Goal: Information Seeking & Learning: Learn about a topic

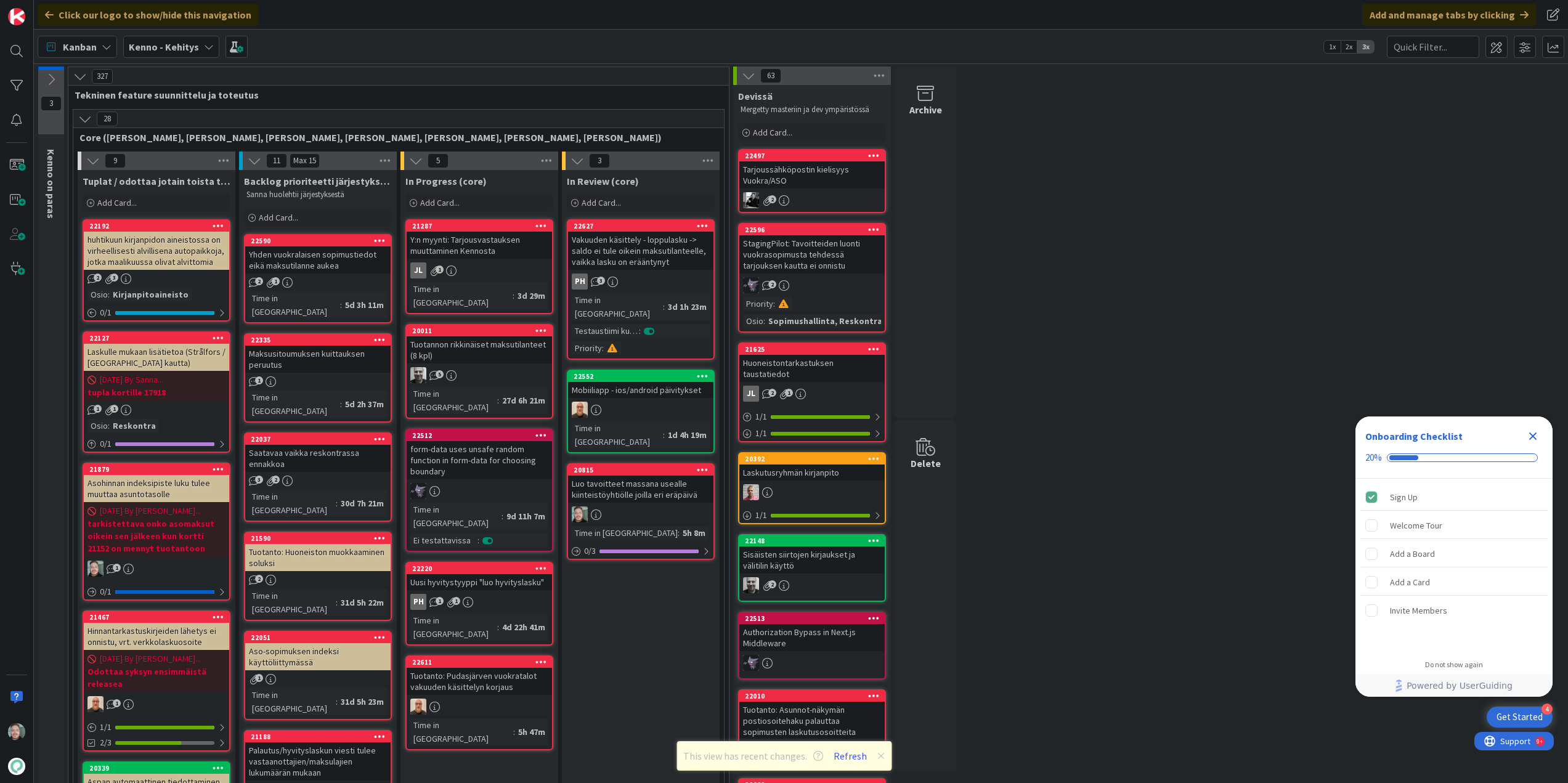
scroll to position [62, 0]
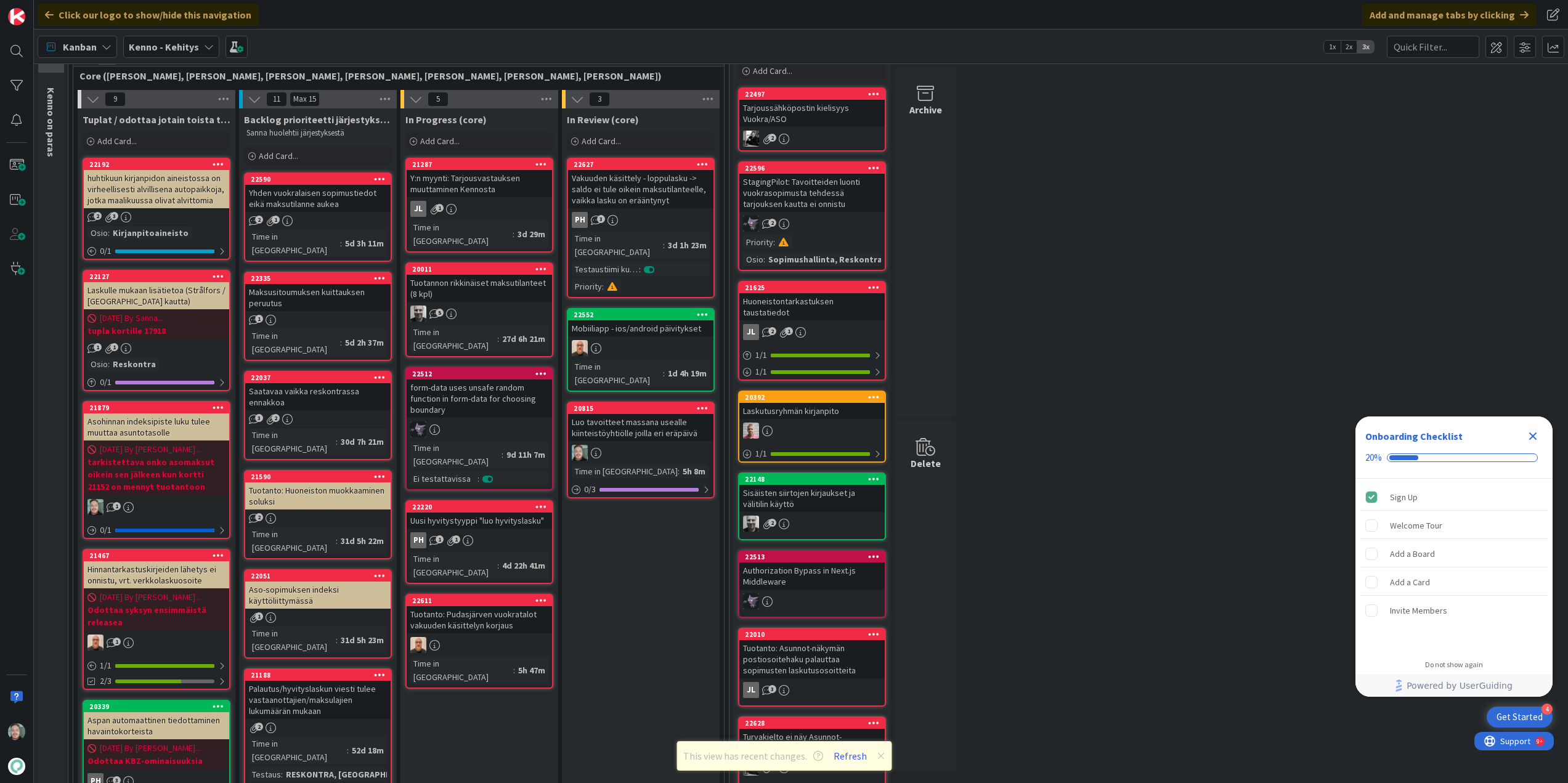
click at [643, 414] on div "Luo tavoitteet massana usealle kiinteistöyhtiölle joilla eri eräpäivä" at bounding box center [641, 427] width 146 height 27
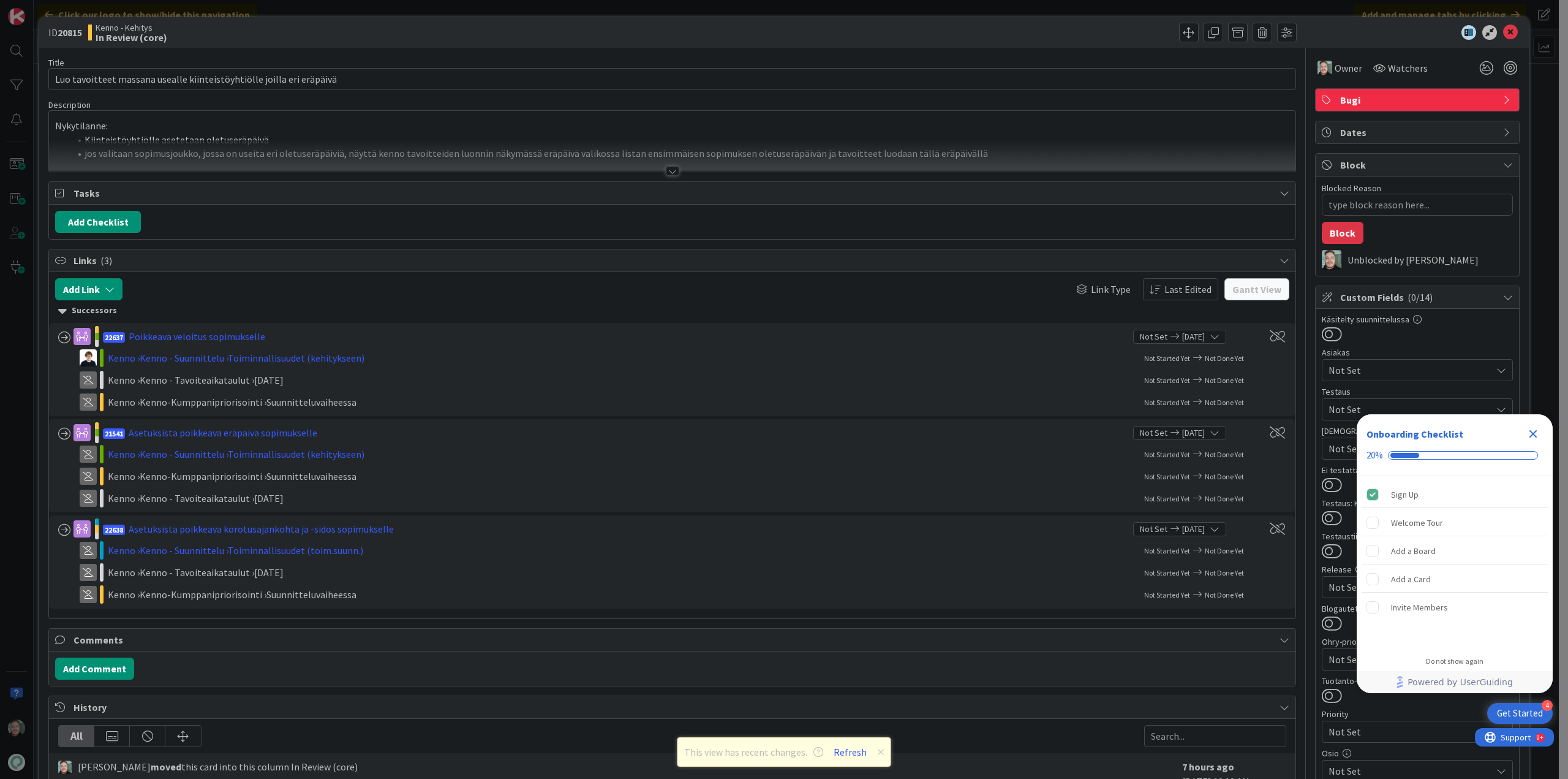
click at [671, 172] on div at bounding box center [672, 171] width 13 height 10
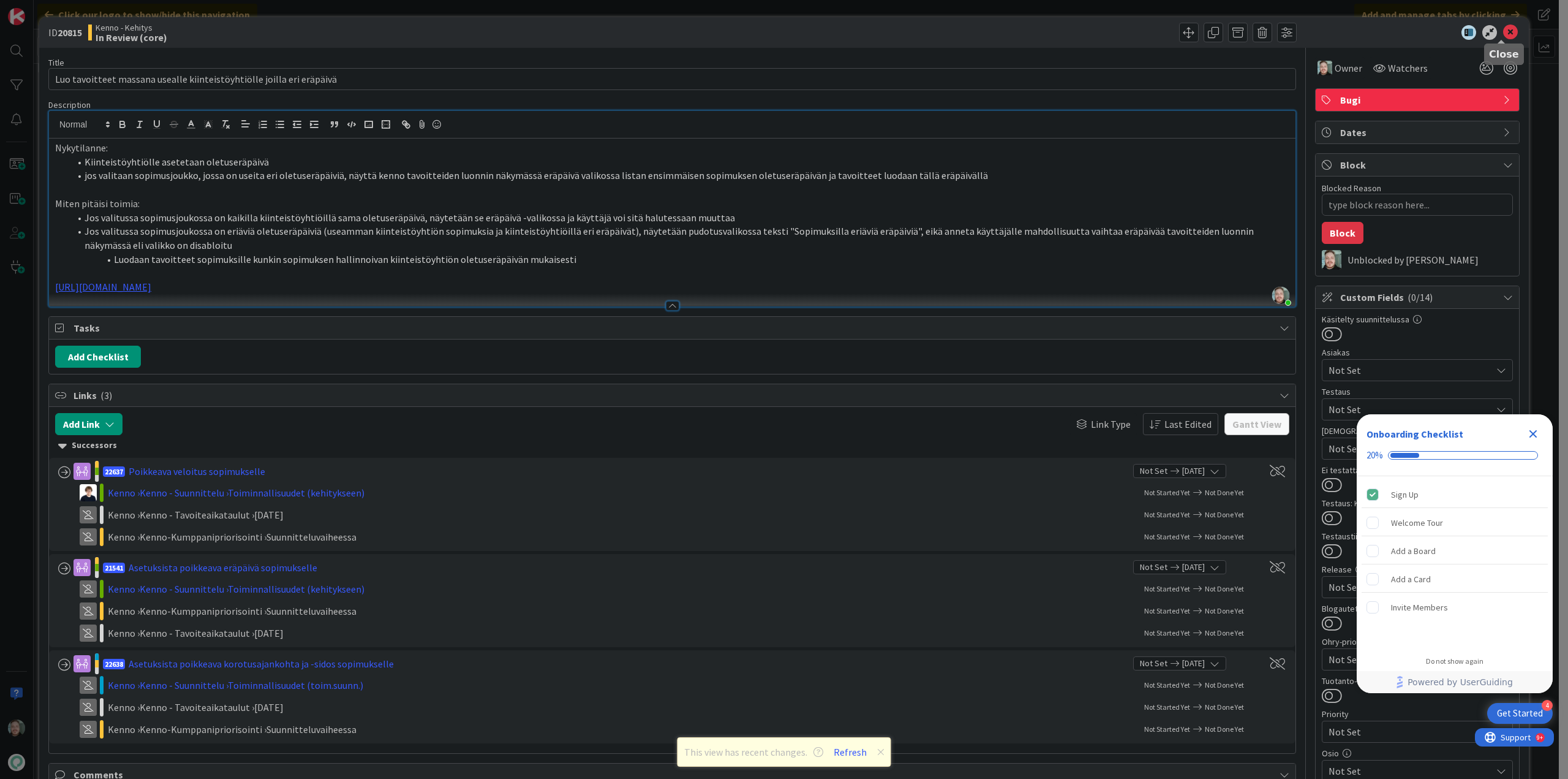
click at [1507, 35] on icon at bounding box center [1510, 32] width 14 height 14
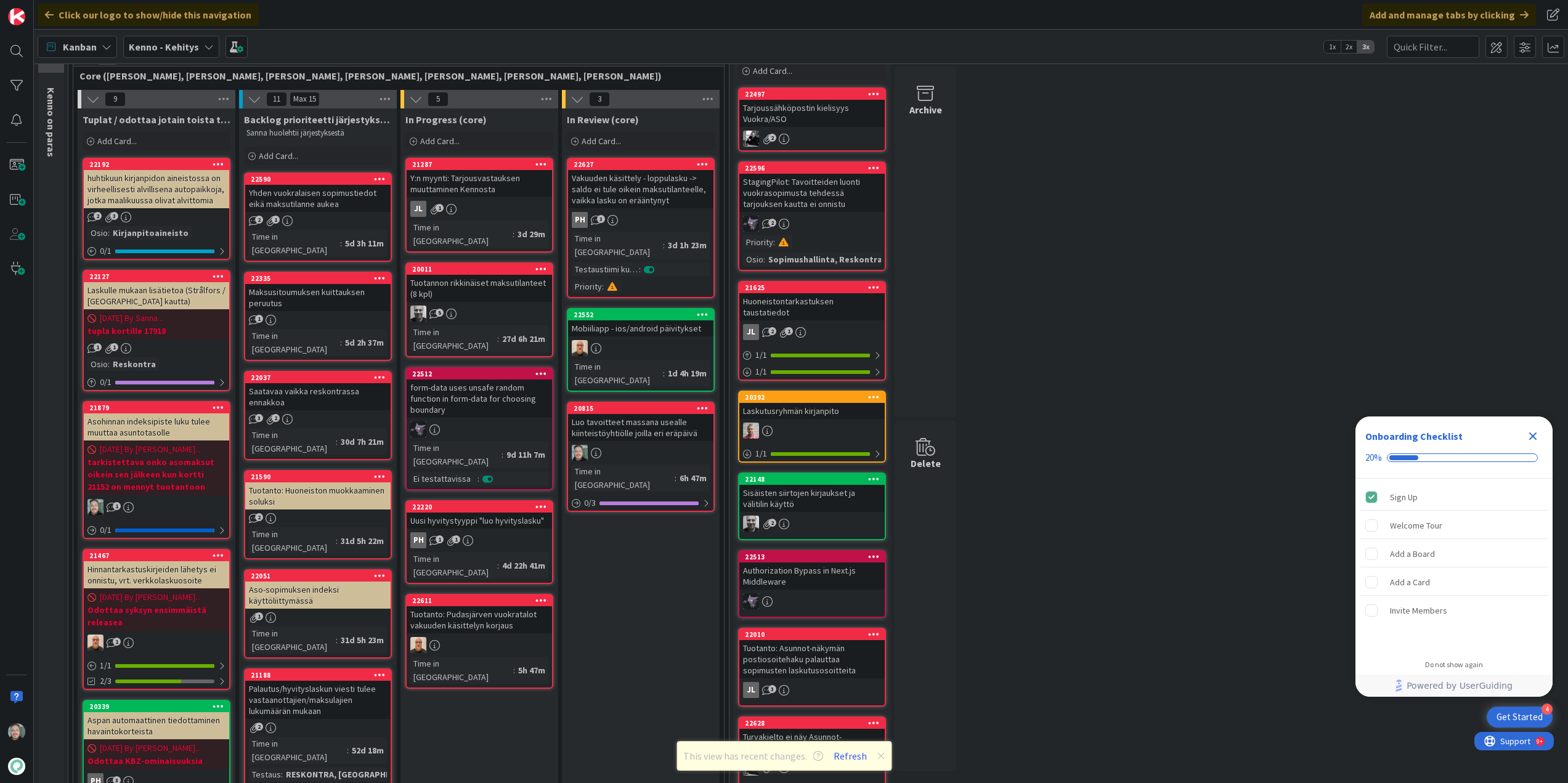
click at [327, 202] on div "Yhden vuokralaisen sopimustiedot eikä maksutilanne aukea" at bounding box center [318, 198] width 146 height 27
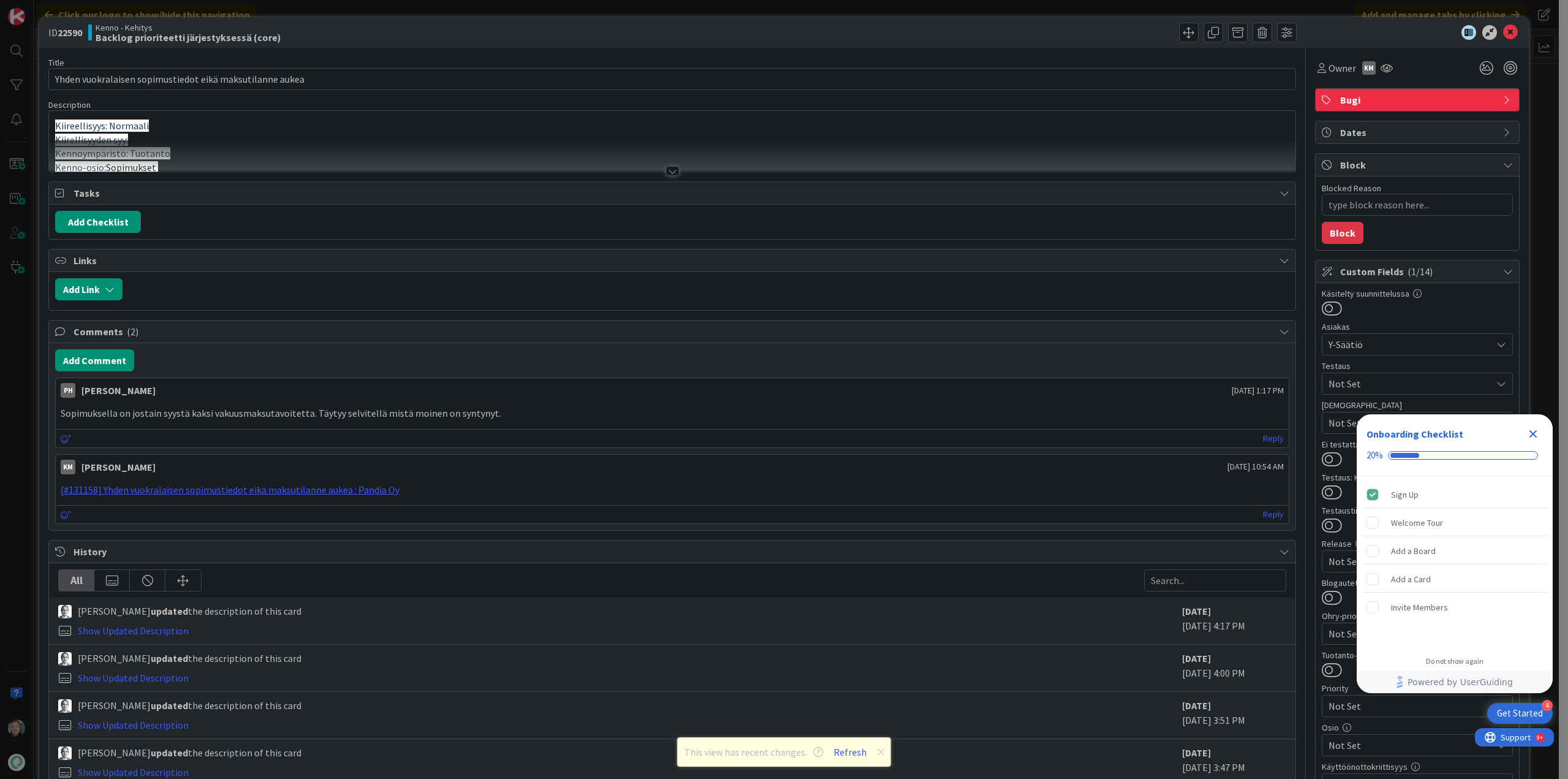
click at [674, 171] on div at bounding box center [672, 156] width 1246 height 31
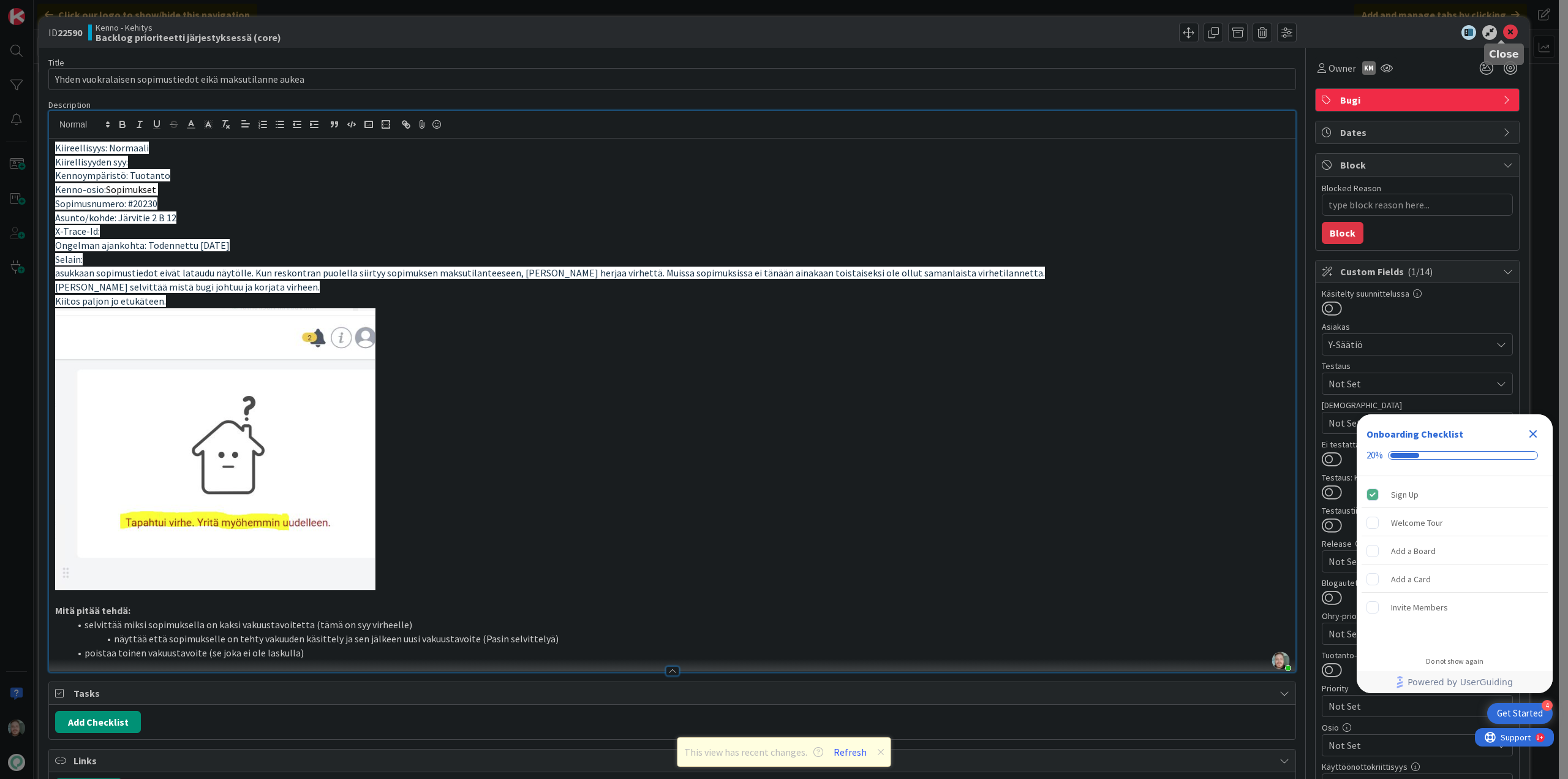
click at [1503, 33] on icon at bounding box center [1510, 32] width 14 height 14
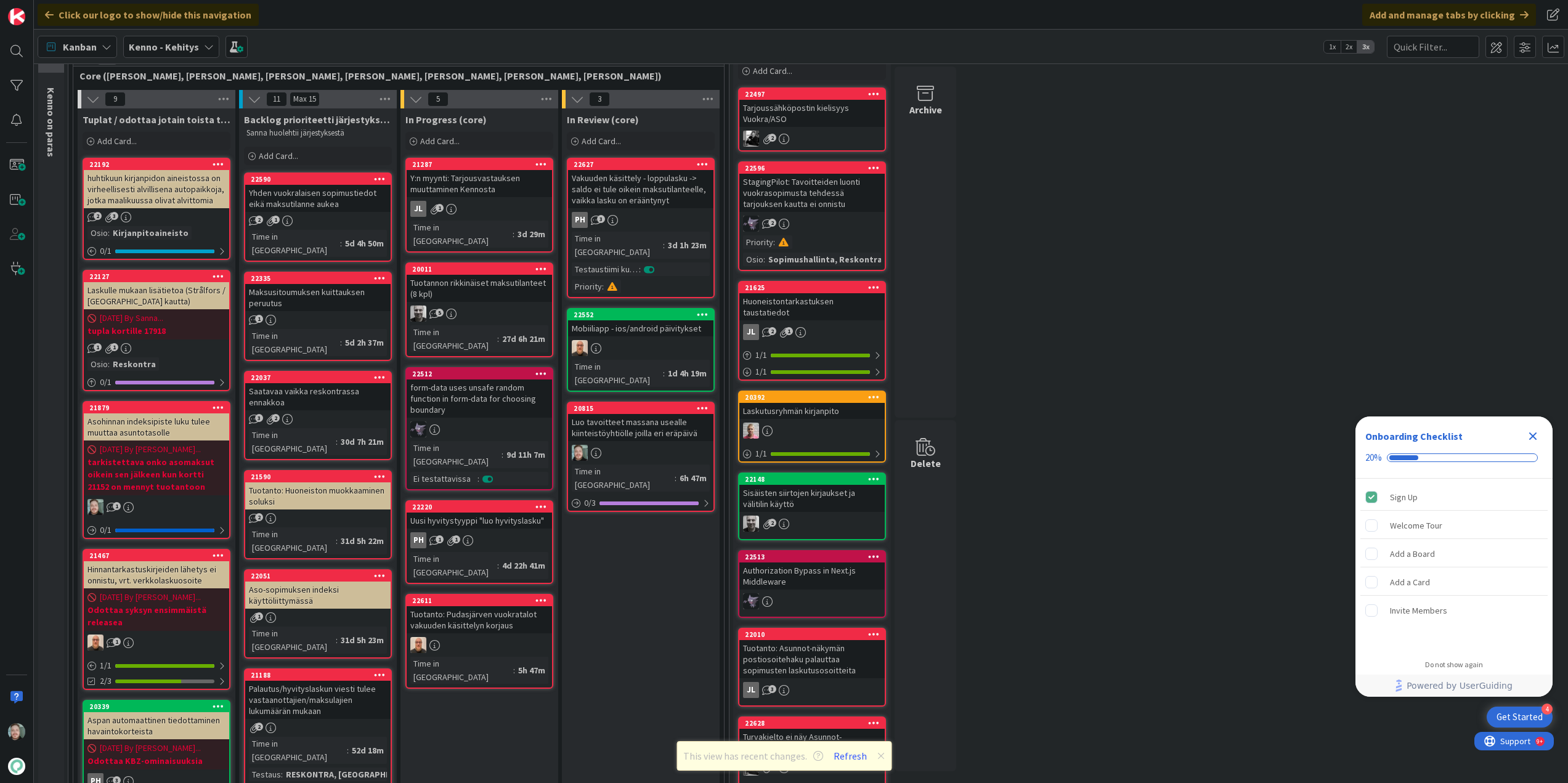
click at [339, 284] on div "Maksusitoumuksen kuittauksen peruutus" at bounding box center [318, 298] width 146 height 27
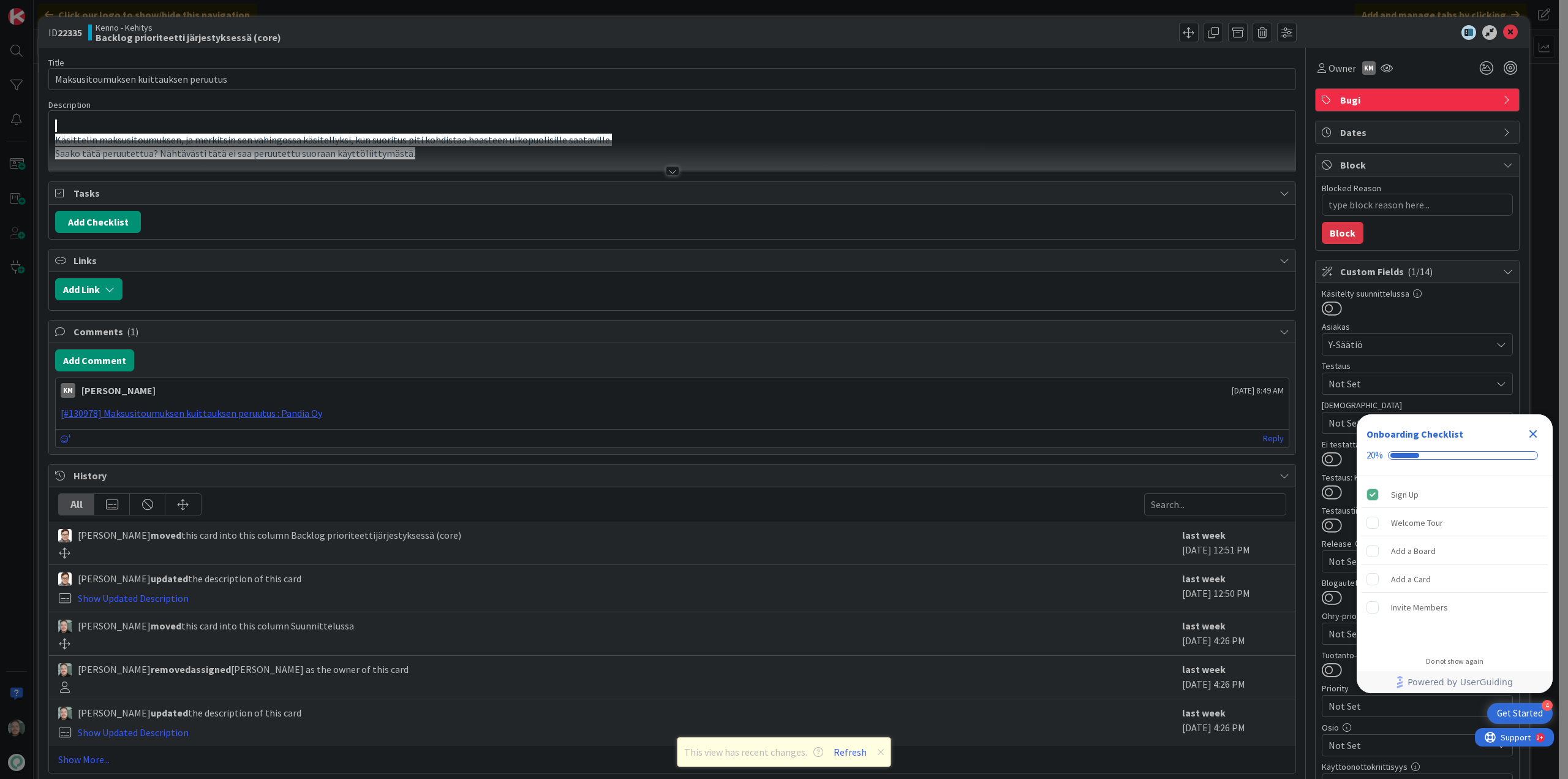
type textarea "x"
click at [674, 170] on div at bounding box center [672, 171] width 13 height 10
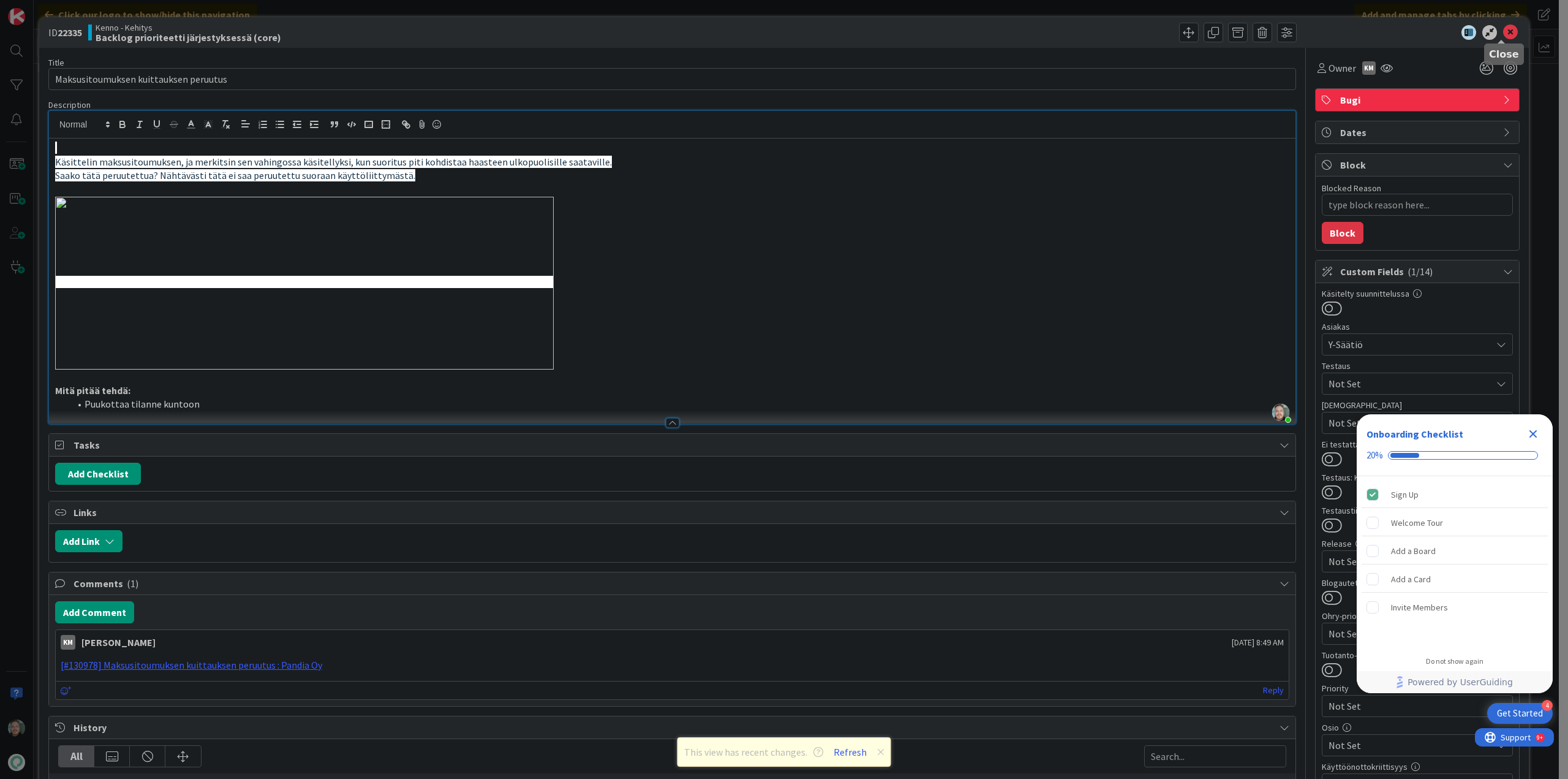
drag, startPoint x: 1501, startPoint y: 27, endPoint x: 1488, endPoint y: 29, distance: 13.2
click at [1503, 27] on icon at bounding box center [1510, 32] width 14 height 14
